Goal: Information Seeking & Learning: Learn about a topic

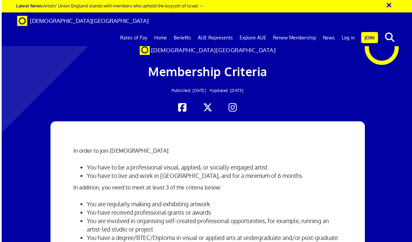
scroll to position [12, 0]
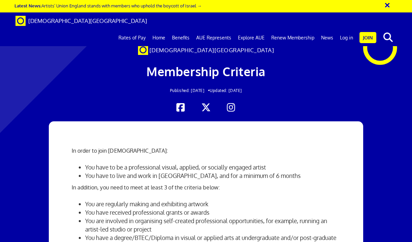
click at [186, 29] on link "Benefits" at bounding box center [181, 37] width 24 height 17
click at [184, 29] on link "Benefits" at bounding box center [181, 37] width 24 height 17
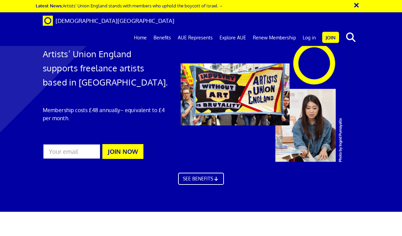
scroll to position [360, 0]
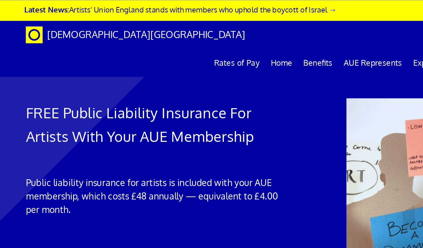
scroll to position [547, 0]
click at [133, 29] on link "Rates of Pay" at bounding box center [142, 37] width 34 height 17
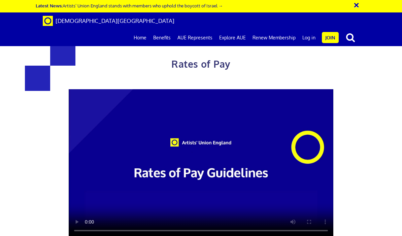
scroll to position [1443, 0]
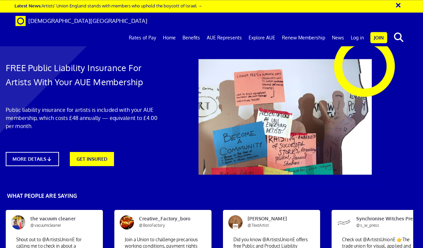
scroll to position [1502, 10]
